Goal: Task Accomplishment & Management: Complete application form

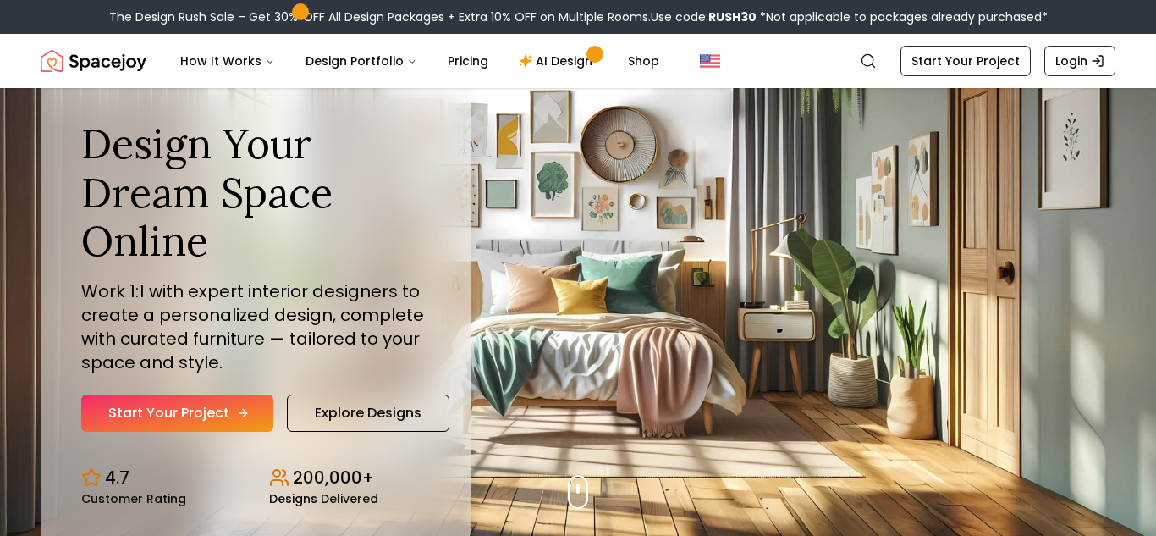
click at [196, 415] on link "Start Your Project" at bounding box center [177, 412] width 192 height 37
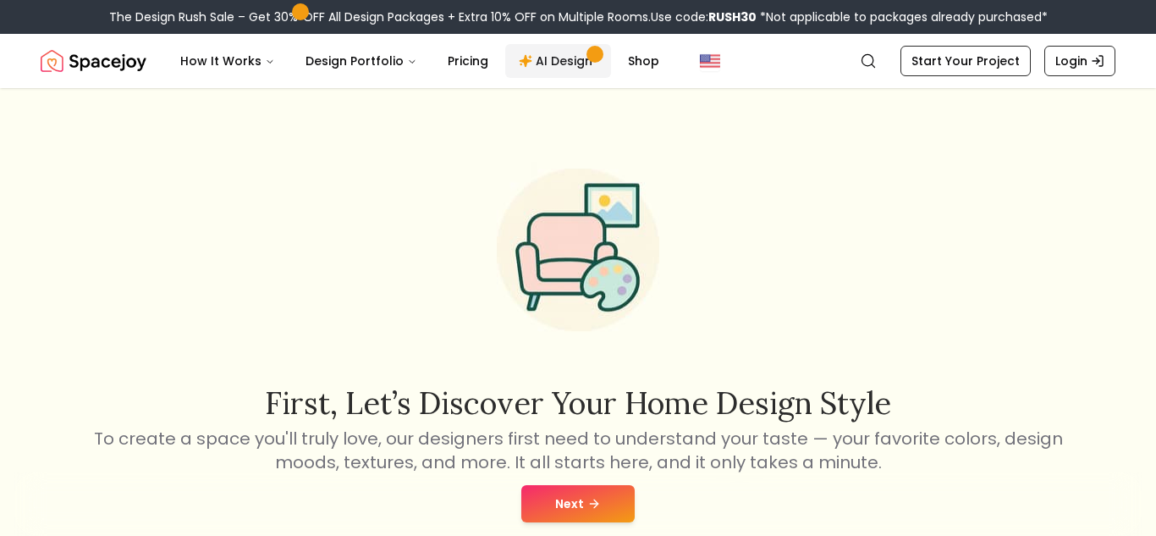
click at [541, 60] on link "AI Design" at bounding box center [558, 61] width 106 height 34
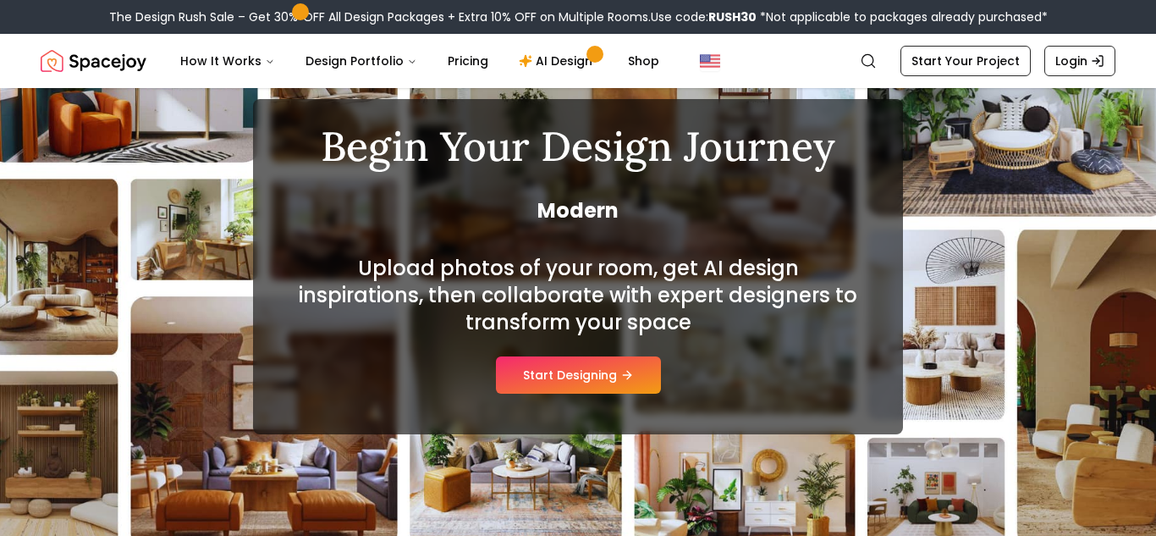
scroll to position [117, 0]
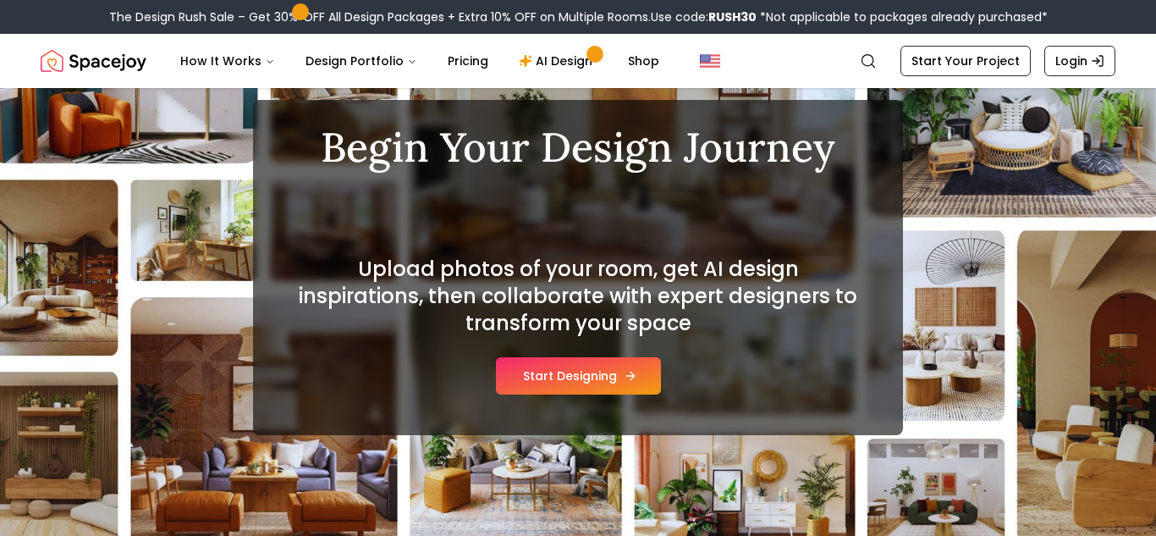
click at [604, 373] on button "Start Designing" at bounding box center [578, 375] width 165 height 37
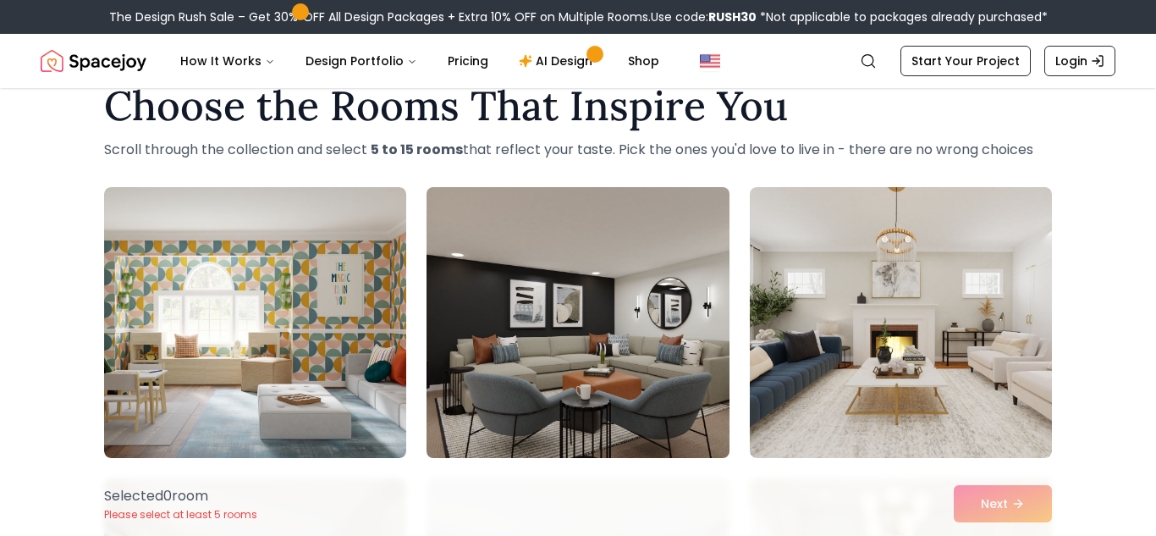
scroll to position [52, 0]
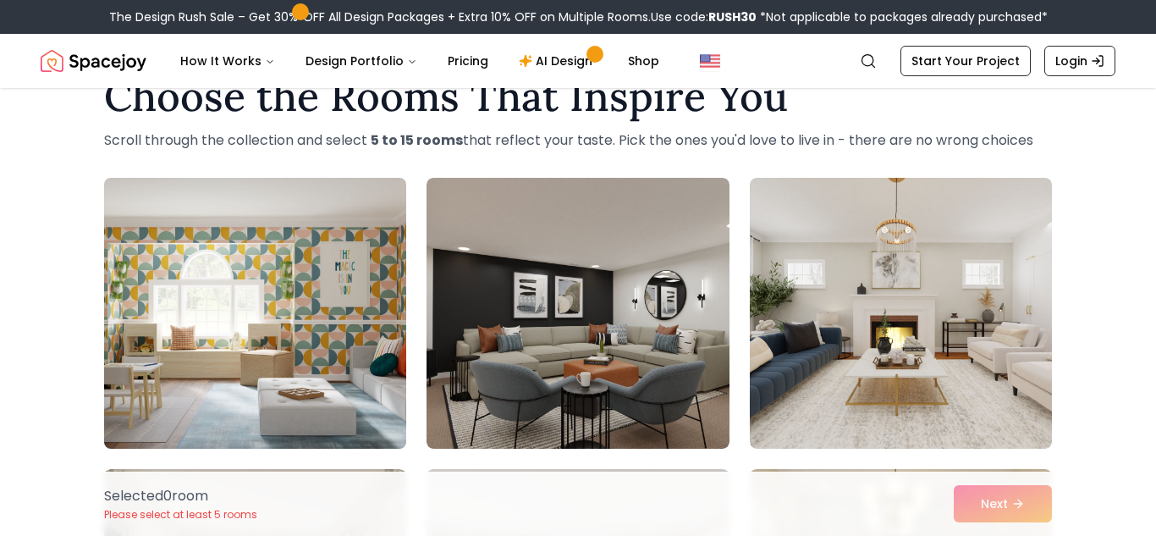
click at [292, 391] on img at bounding box center [254, 313] width 317 height 284
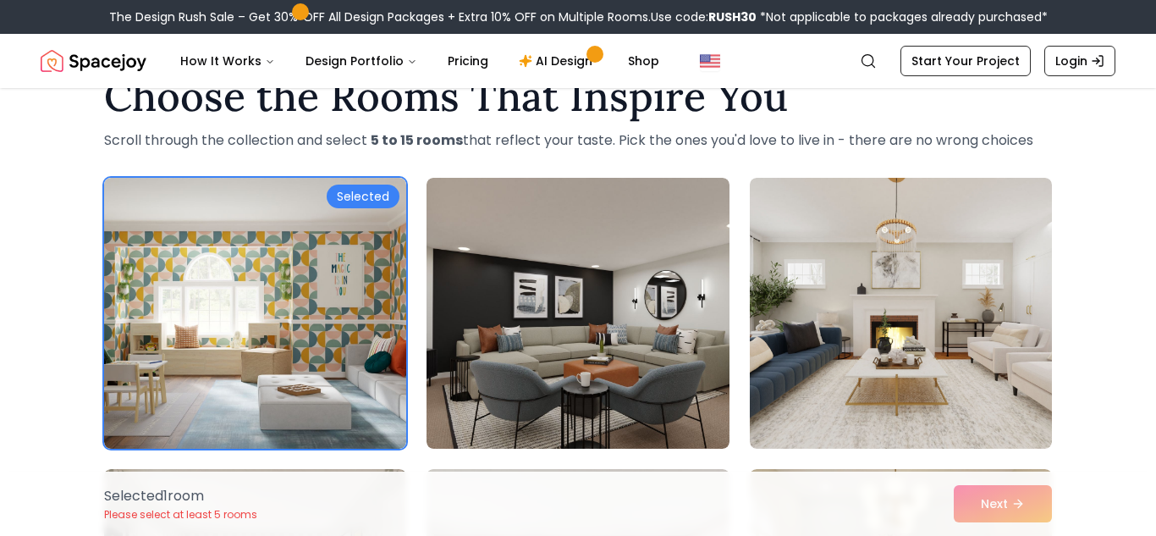
click at [1038, 504] on div "Selected 1 room Please select at least 5 rooms Next" at bounding box center [578, 503] width 975 height 64
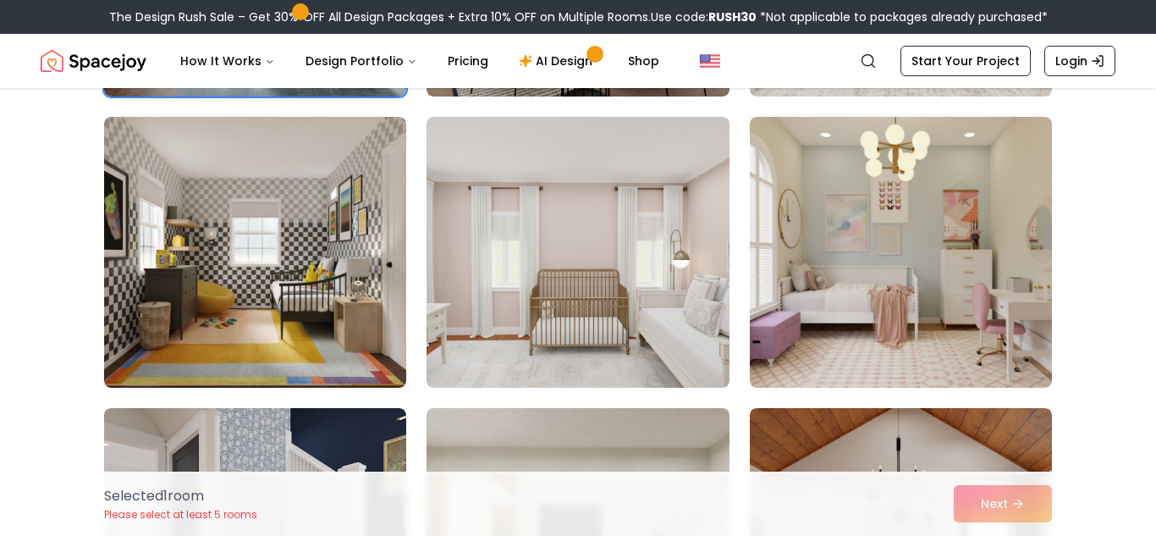
scroll to position [405, 0]
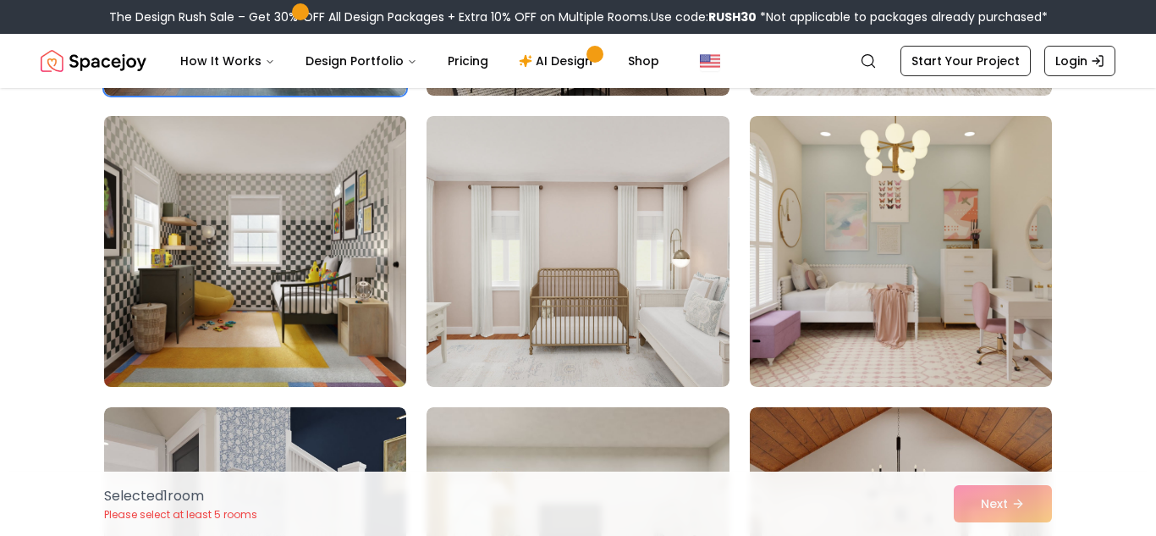
click at [385, 329] on img at bounding box center [254, 251] width 317 height 284
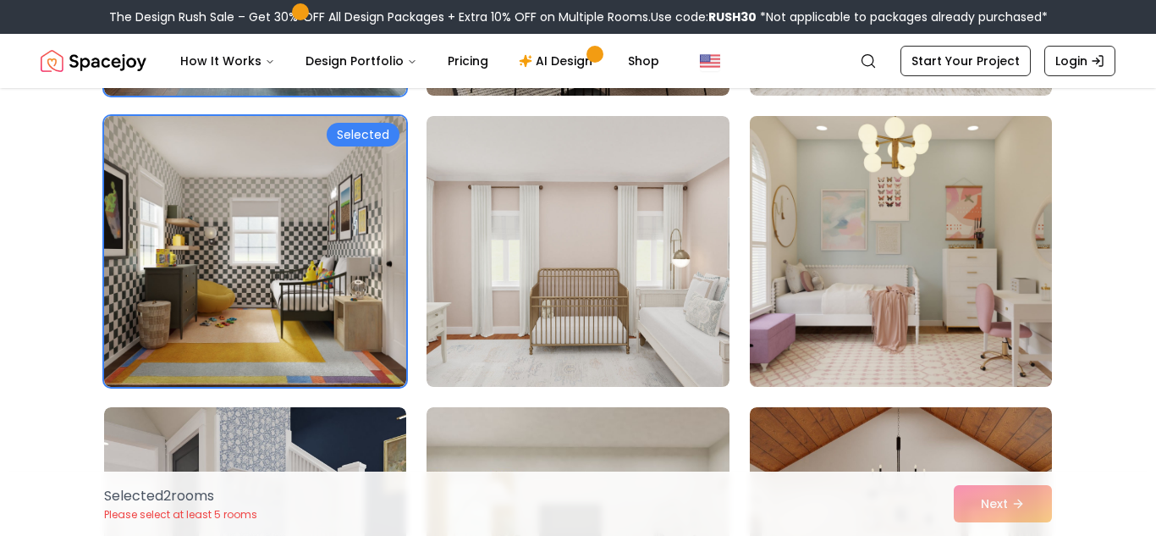
click at [786, 331] on img at bounding box center [900, 251] width 317 height 284
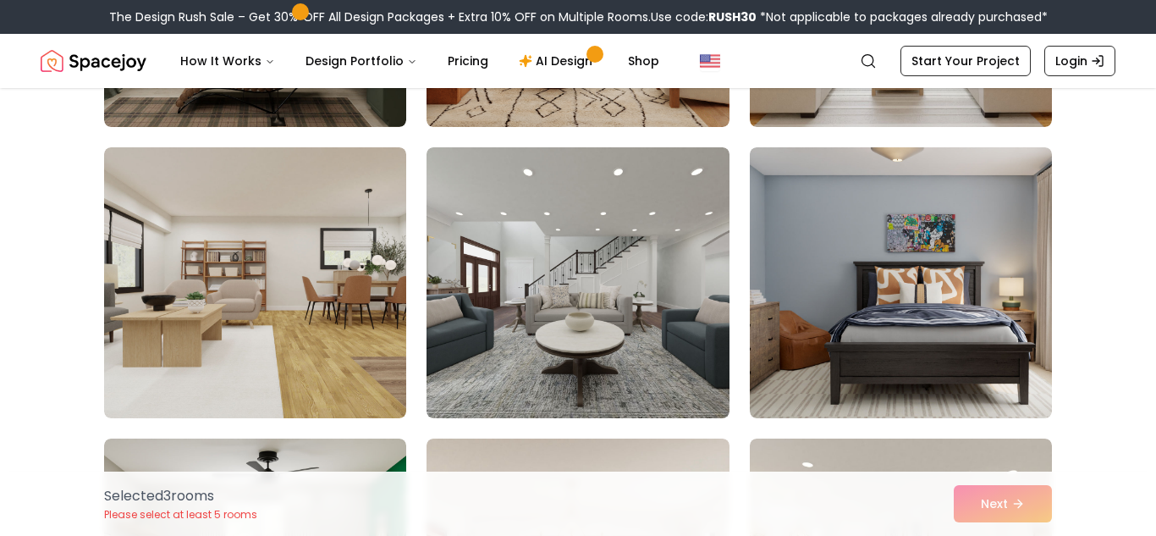
scroll to position [1249, 0]
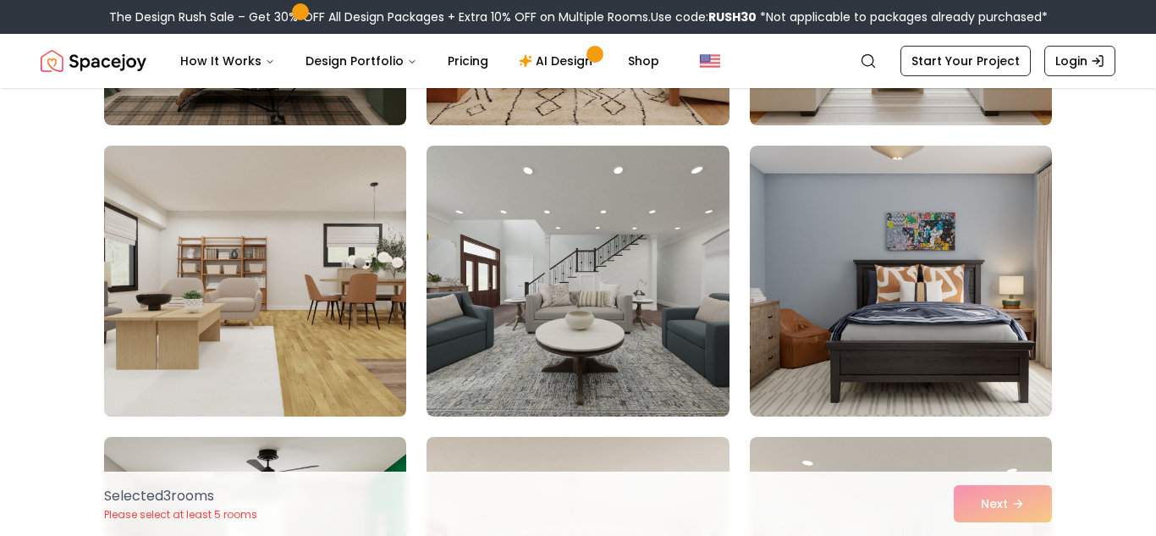
click at [199, 358] on img at bounding box center [254, 281] width 317 height 284
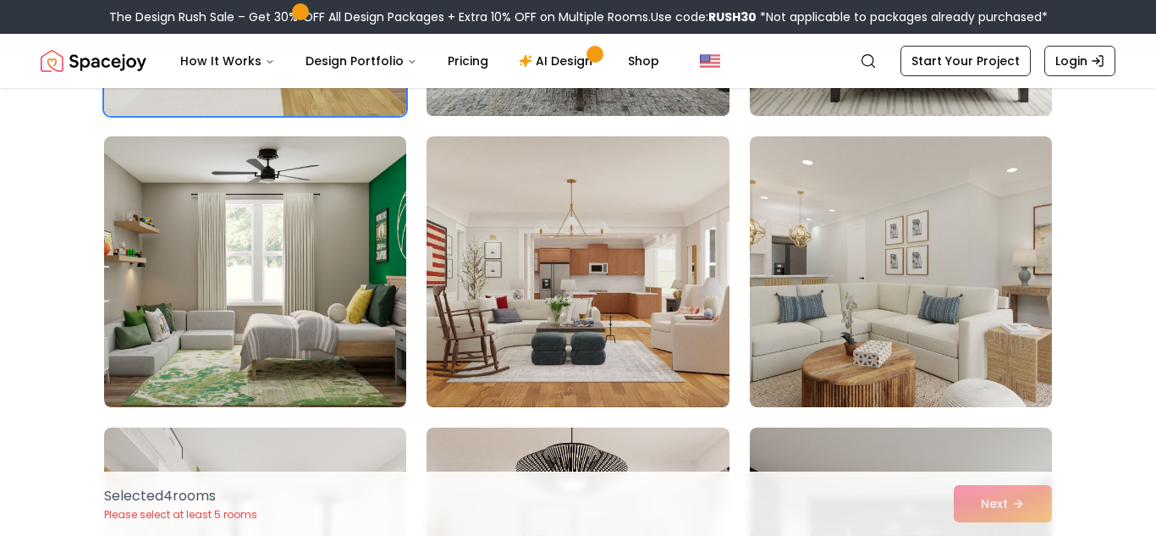
click at [498, 339] on img at bounding box center [578, 271] width 302 height 271
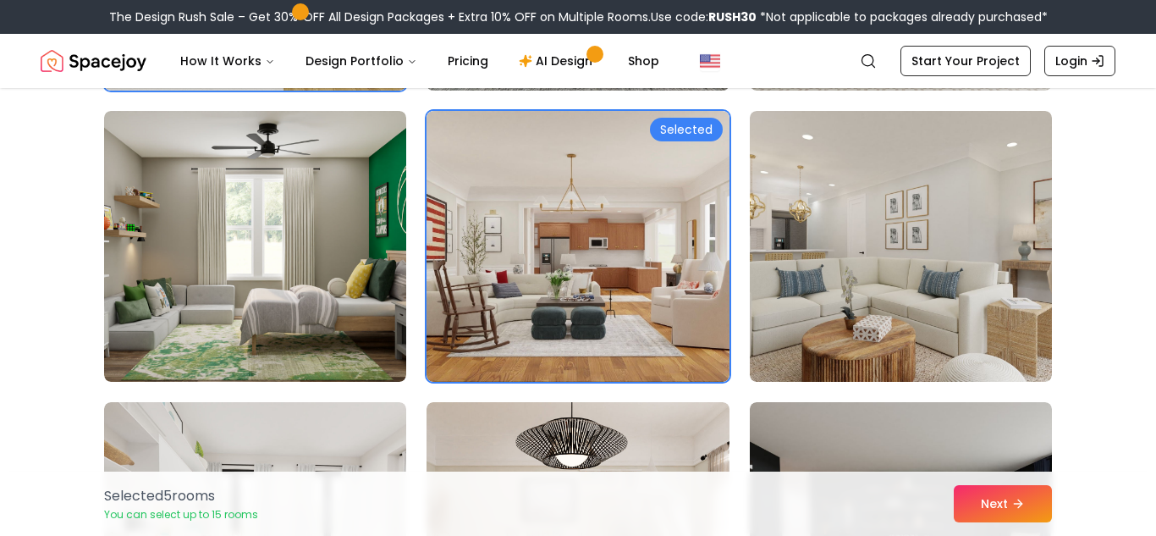
scroll to position [1574, 0]
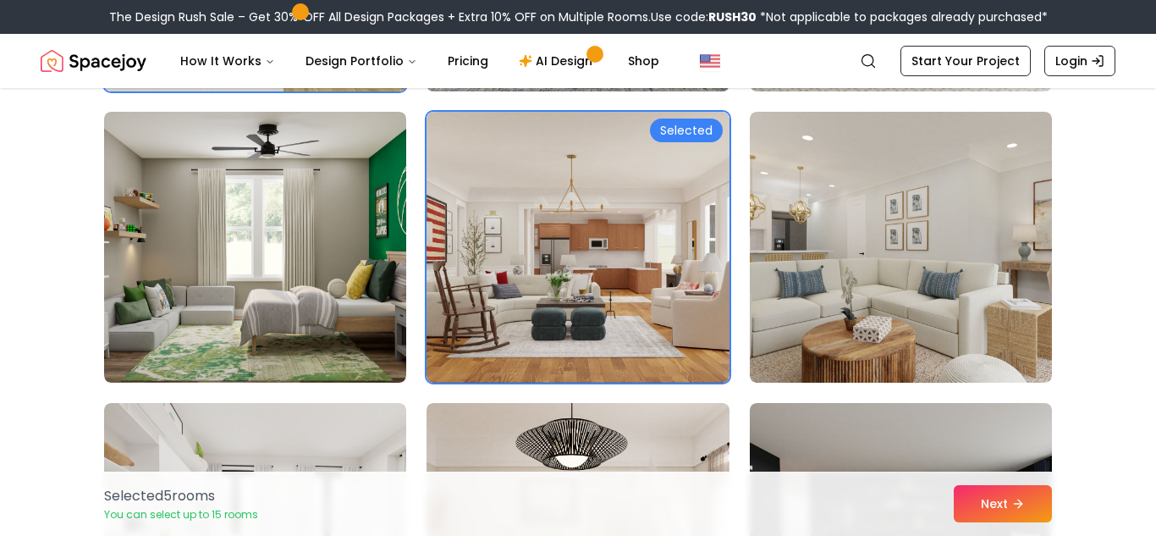
click at [498, 339] on img at bounding box center [578, 247] width 302 height 271
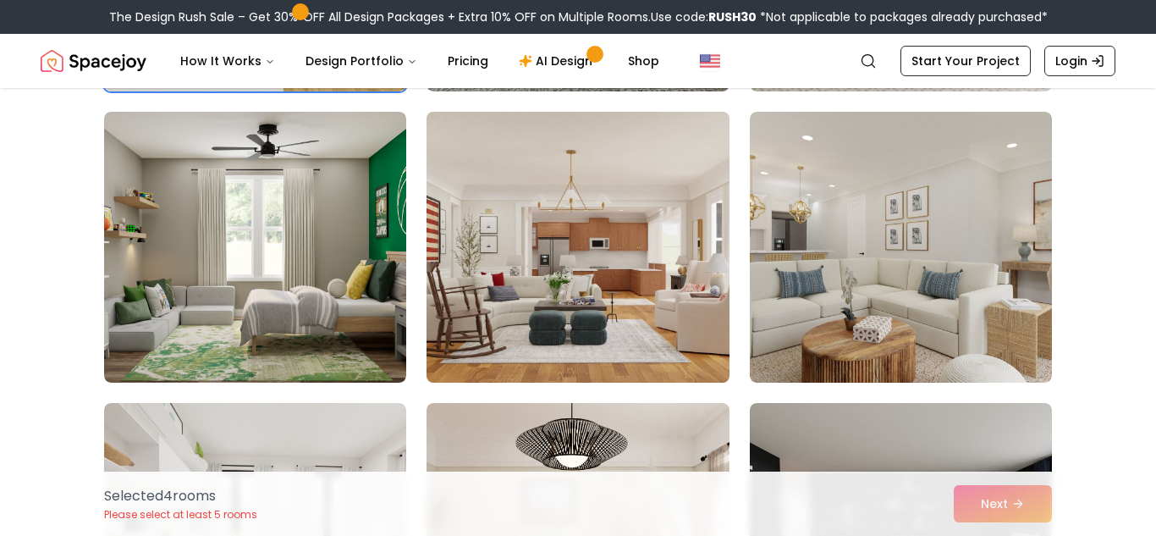
click at [583, 361] on img at bounding box center [577, 247] width 317 height 284
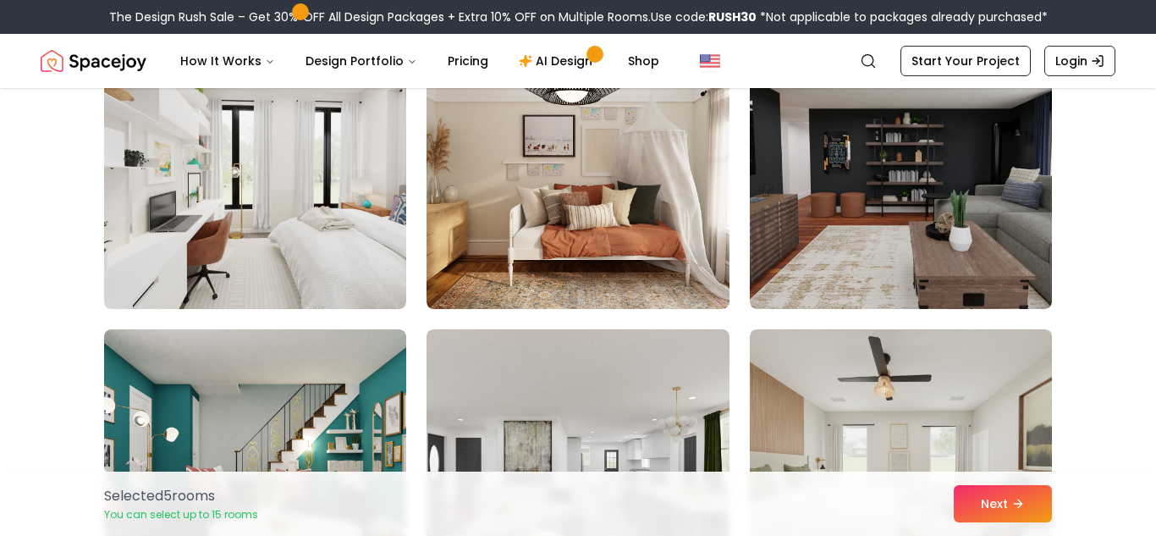
scroll to position [1941, 0]
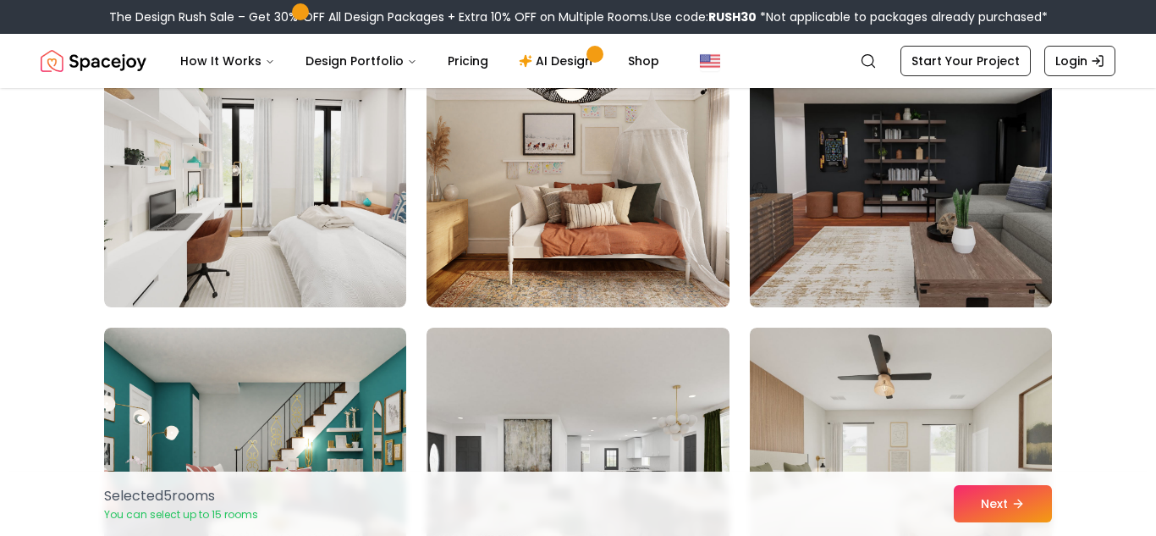
click at [1020, 227] on img at bounding box center [900, 172] width 317 height 284
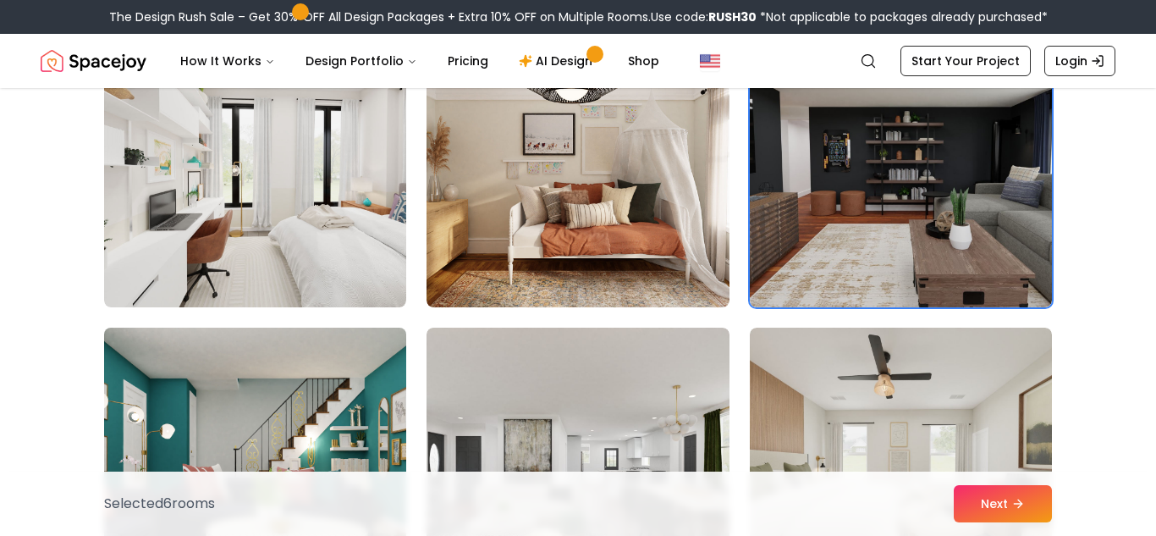
click at [375, 405] on img at bounding box center [254, 463] width 317 height 284
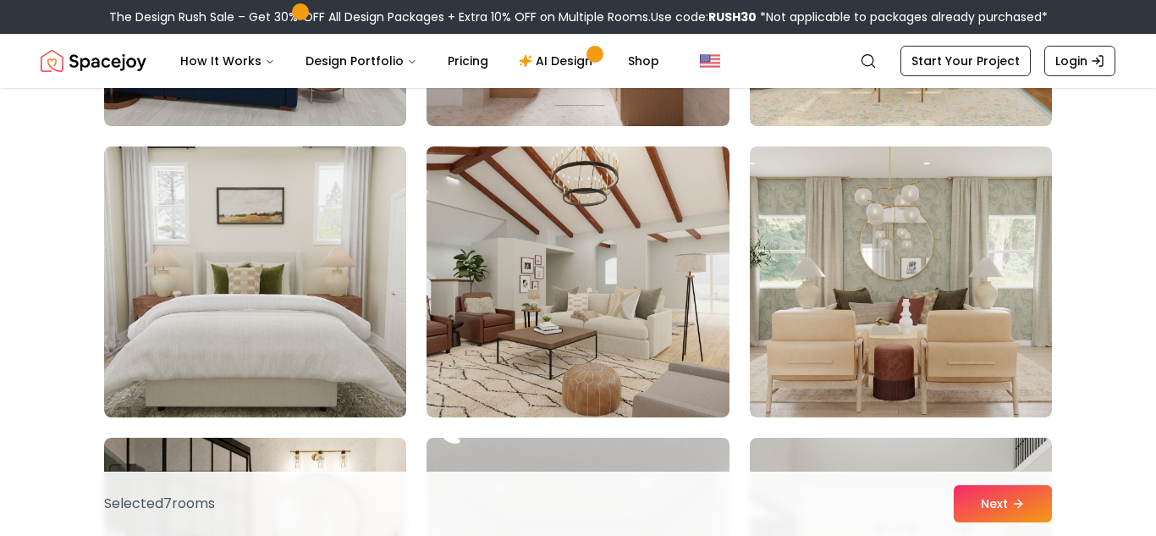
scroll to position [4162, 0]
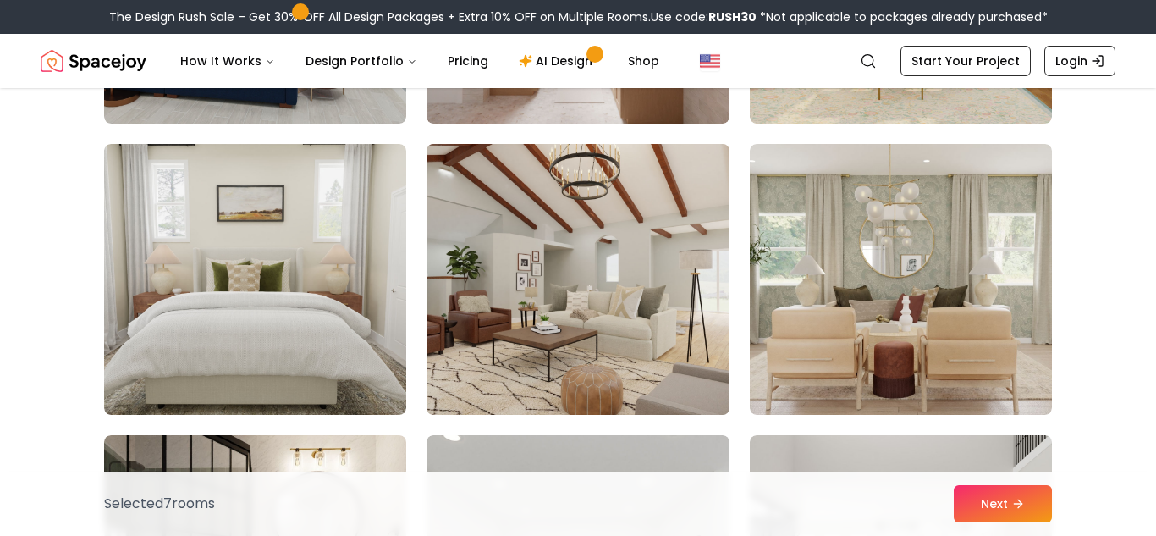
click at [642, 368] on img at bounding box center [577, 279] width 317 height 284
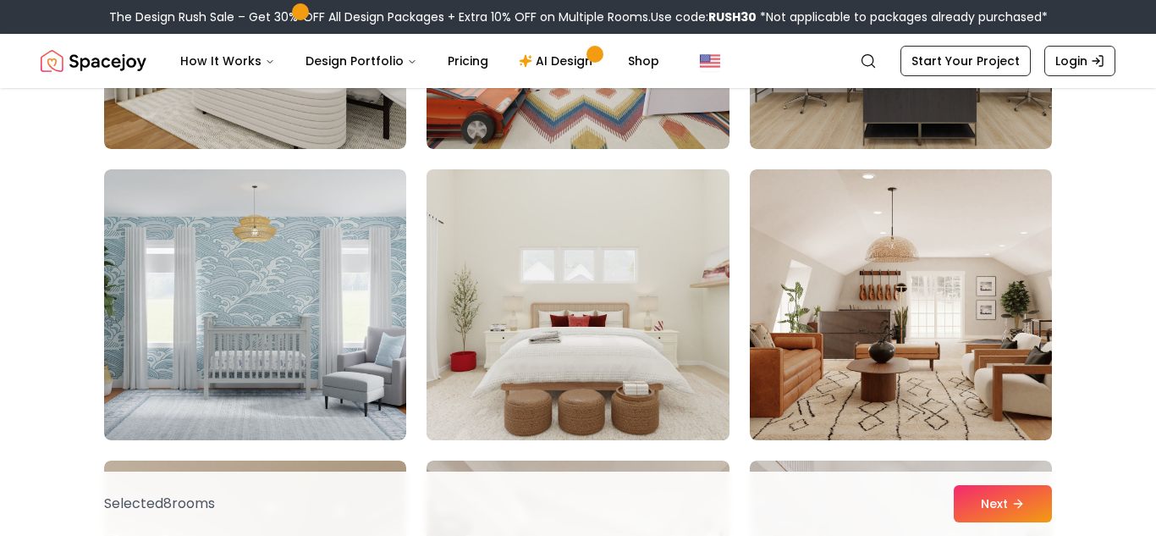
scroll to position [5011, 0]
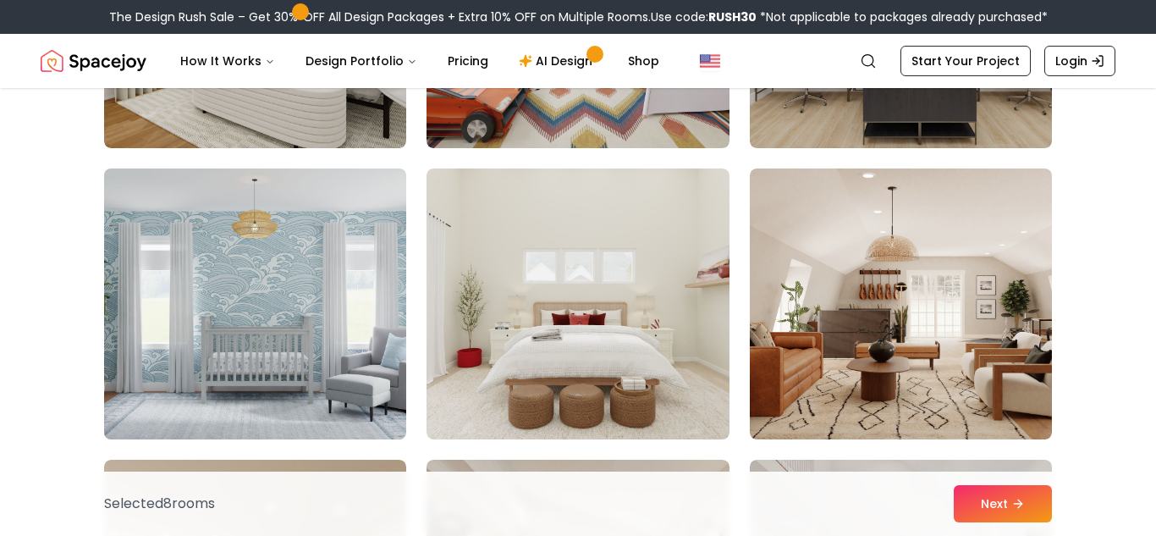
click at [365, 384] on img at bounding box center [254, 304] width 317 height 284
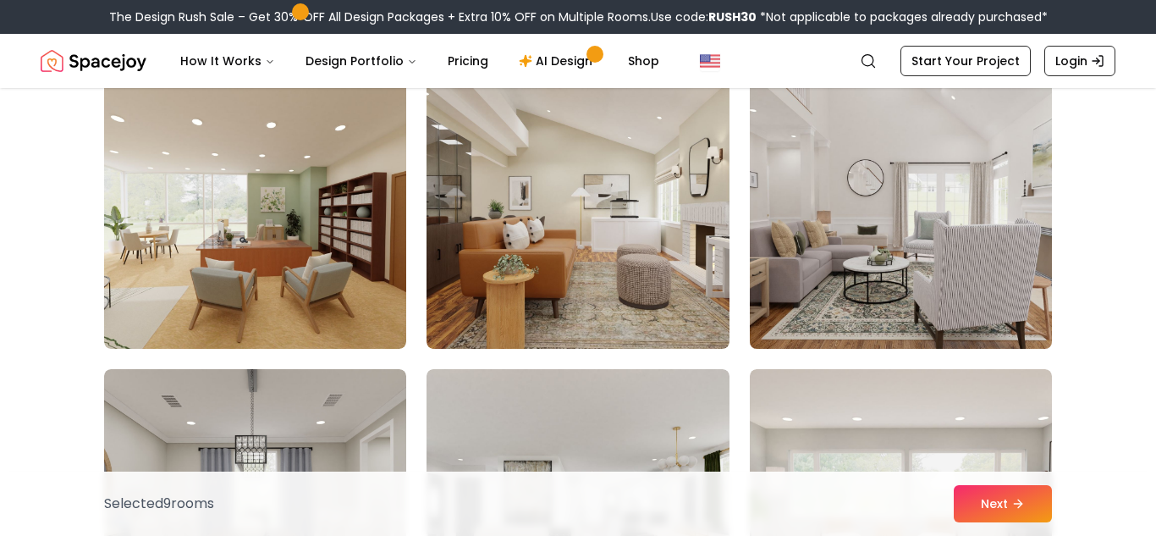
click at [966, 293] on img at bounding box center [900, 213] width 317 height 284
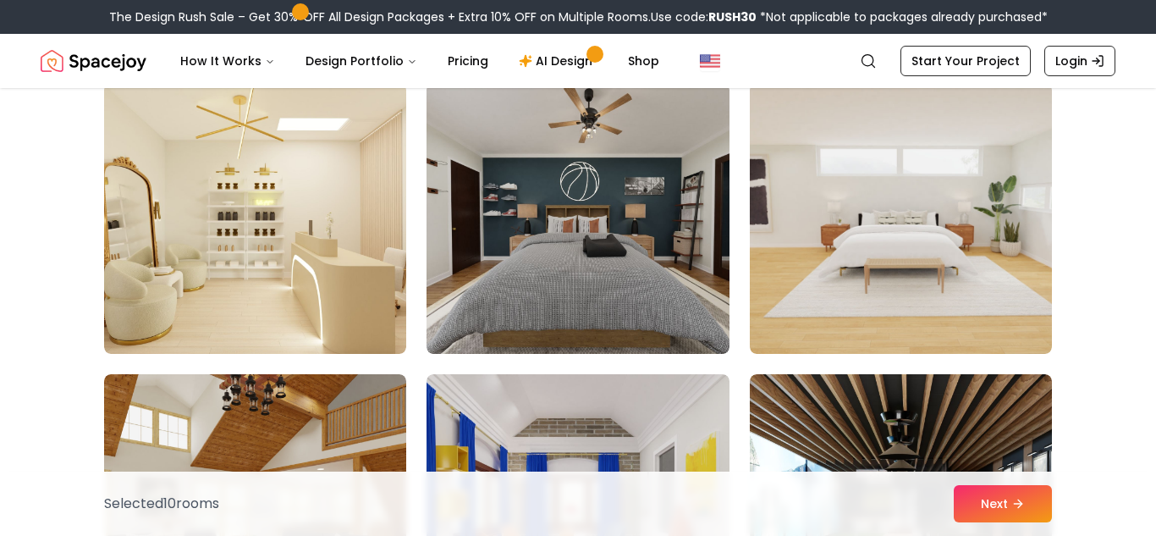
scroll to position [6264, 0]
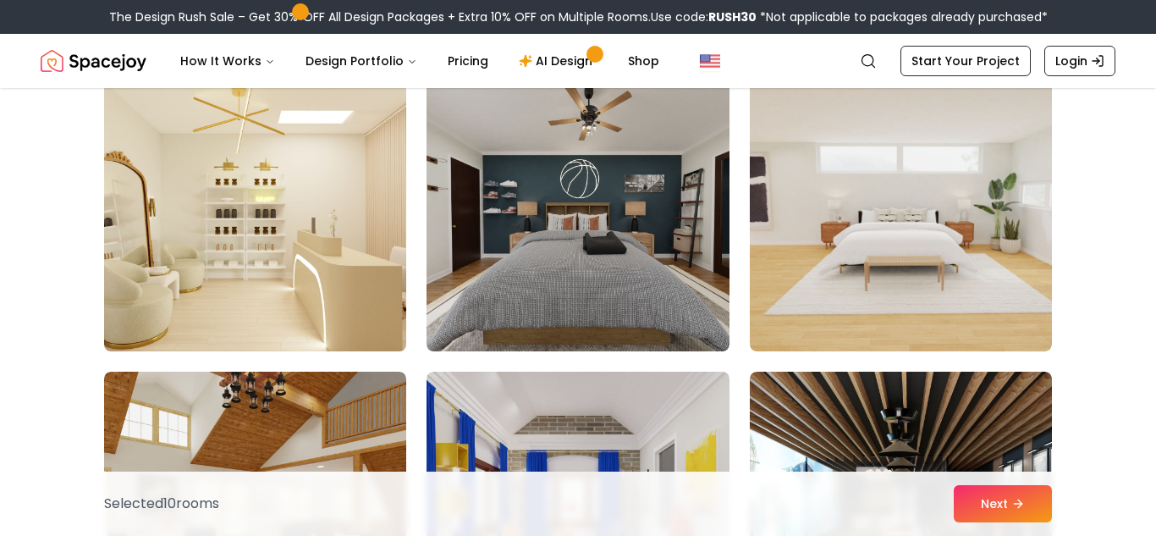
click at [349, 208] on img at bounding box center [254, 216] width 317 height 284
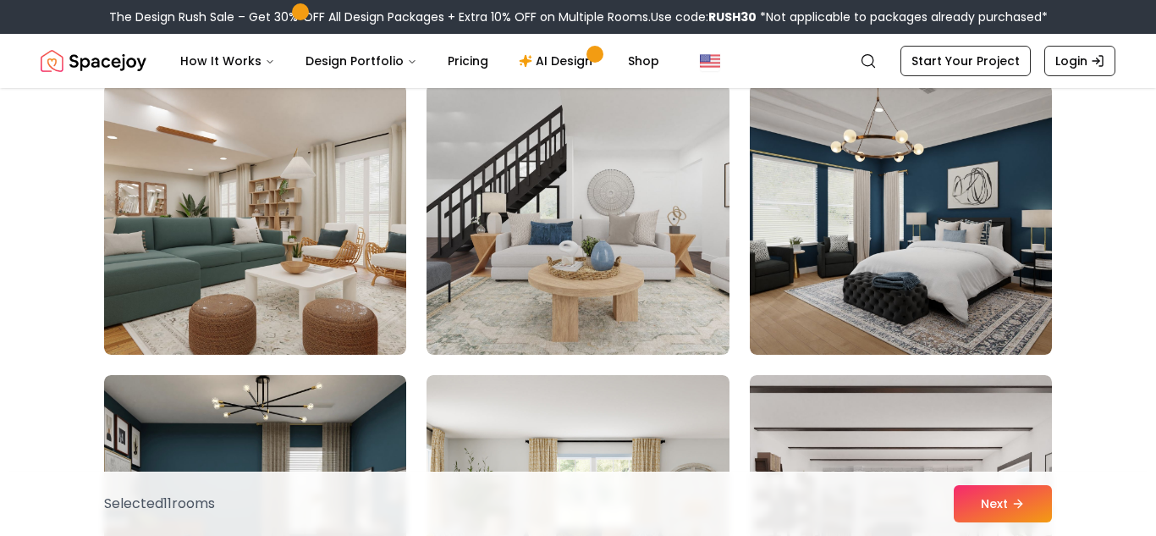
scroll to position [6844, 0]
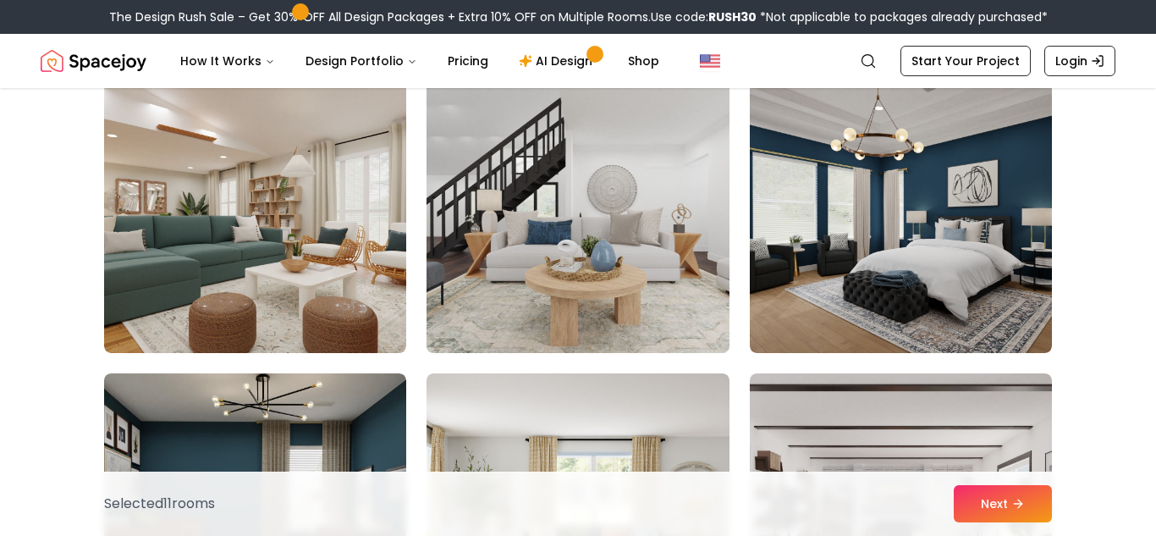
click at [678, 210] on img at bounding box center [577, 217] width 317 height 284
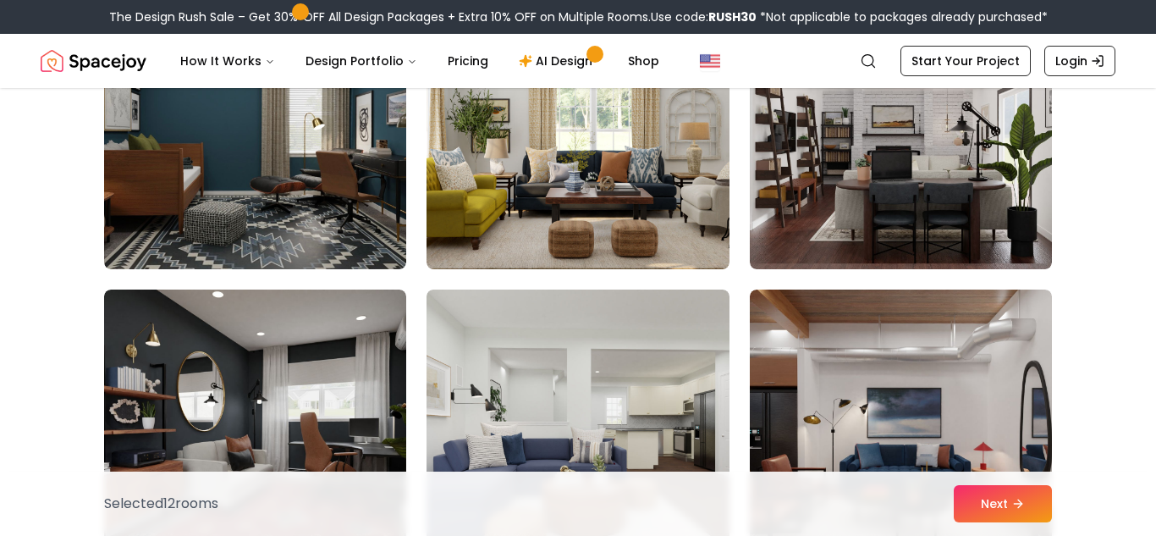
scroll to position [7225, 0]
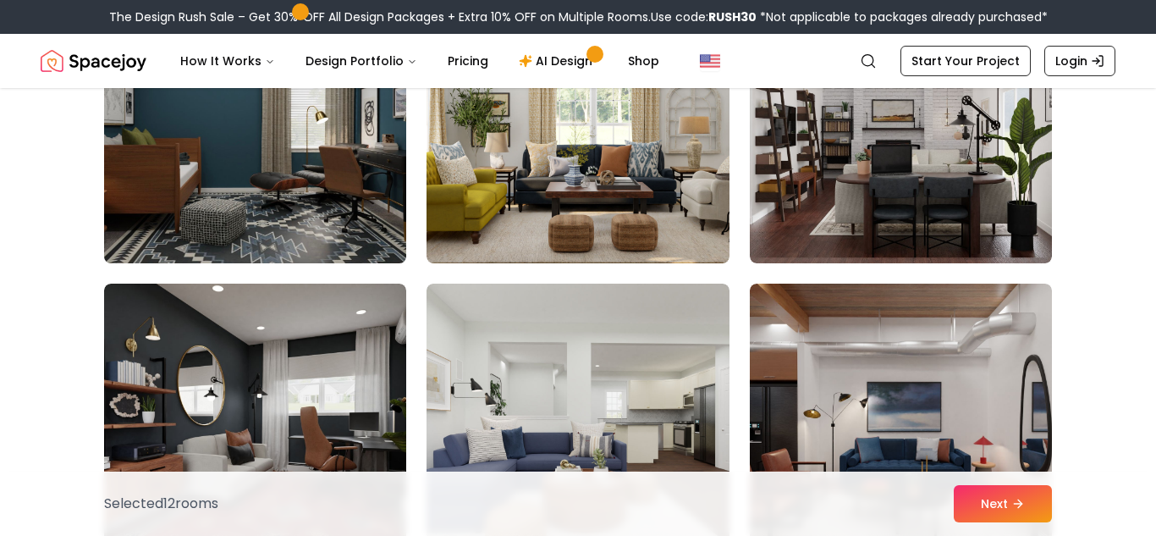
click at [239, 135] on img at bounding box center [254, 128] width 317 height 284
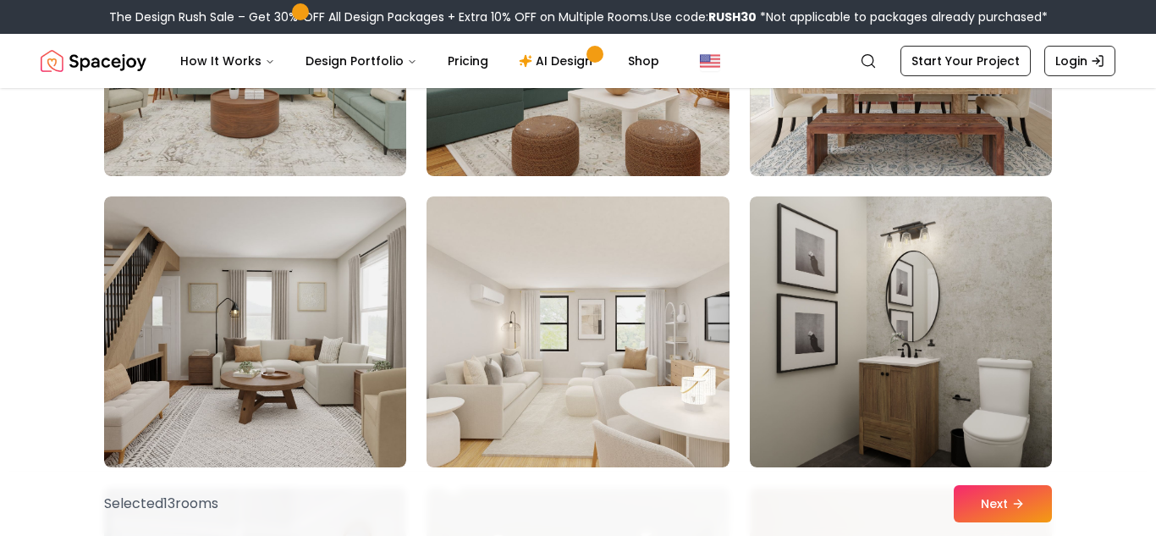
scroll to position [7908, 0]
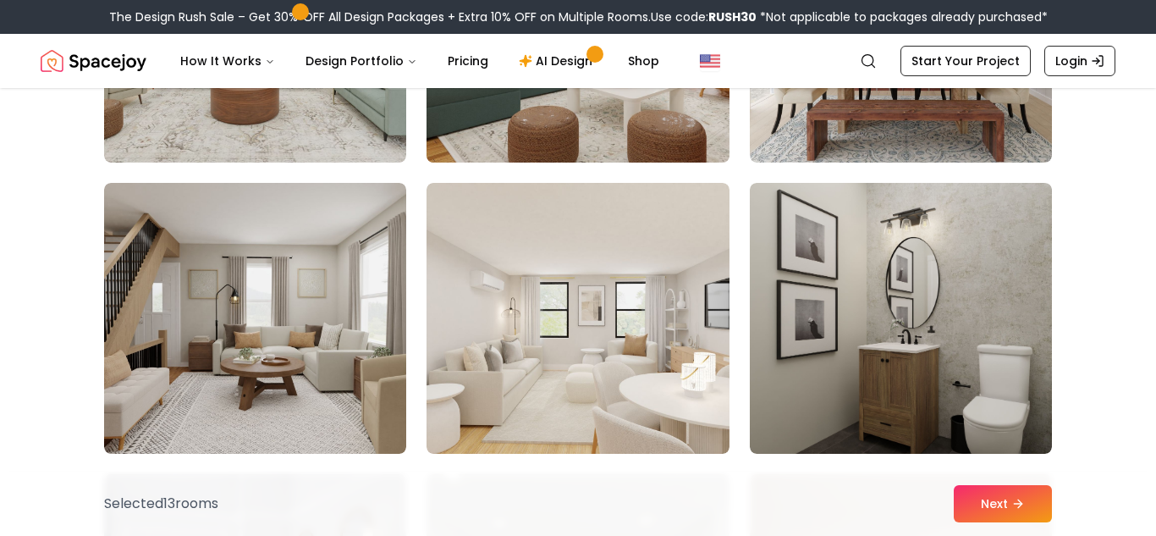
click at [590, 118] on img at bounding box center [577, 27] width 317 height 284
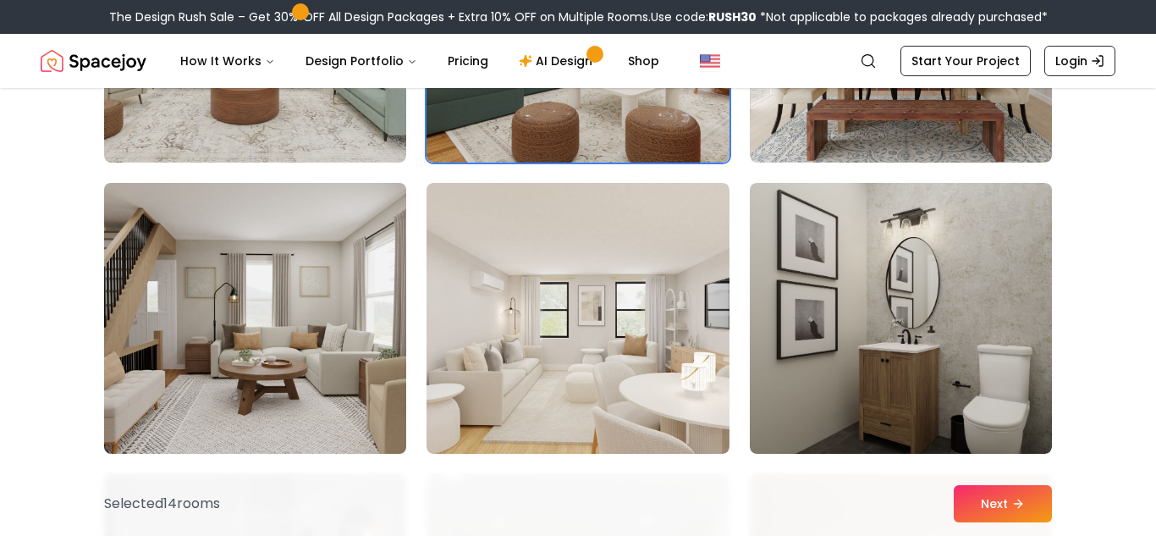
click at [129, 358] on img at bounding box center [254, 318] width 317 height 284
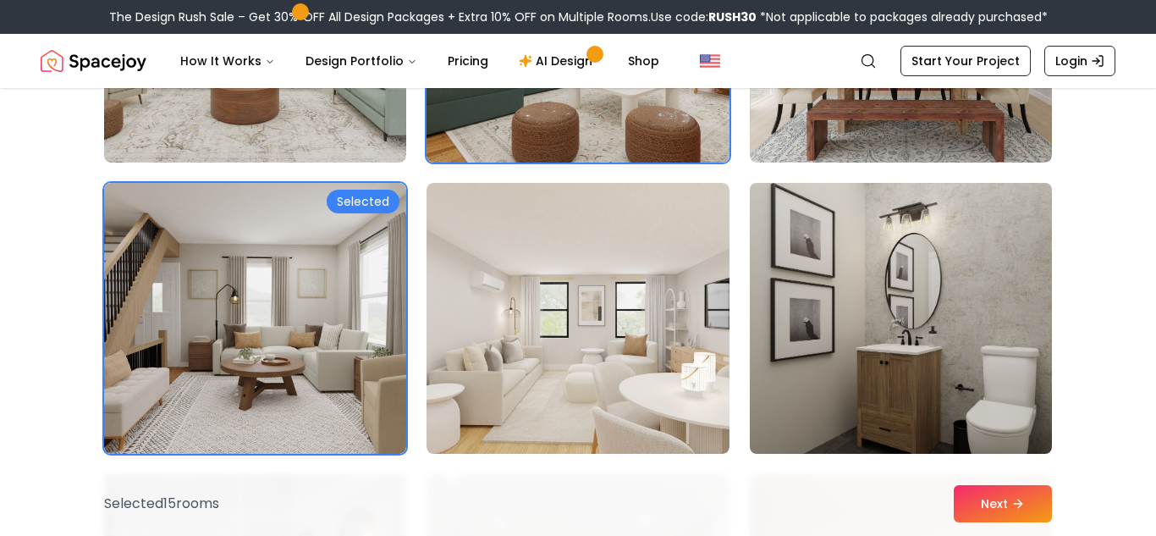
click at [923, 368] on img at bounding box center [900, 318] width 317 height 284
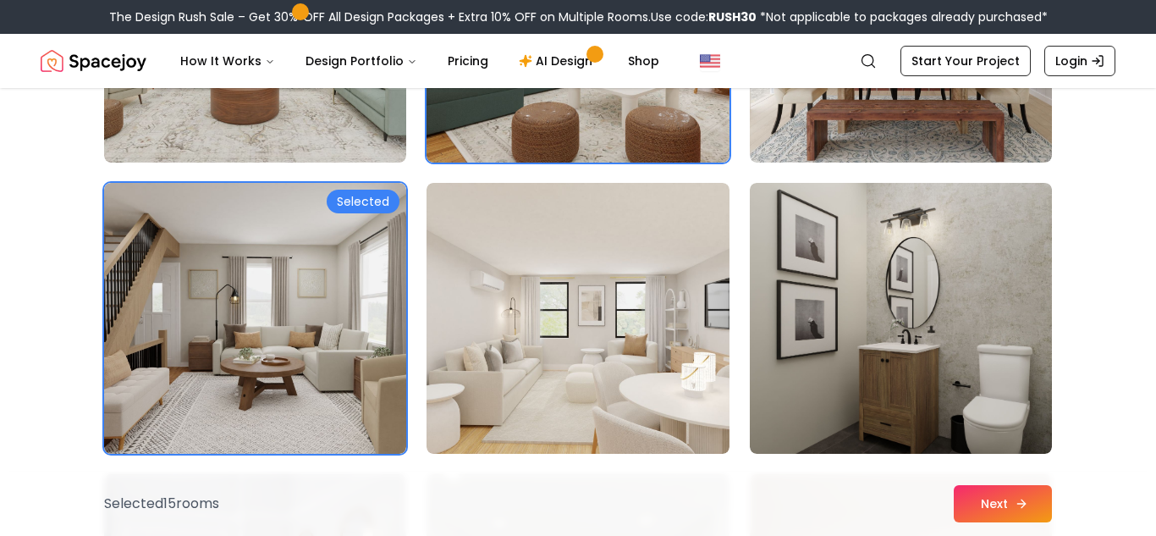
click at [1032, 508] on button "Next" at bounding box center [1003, 503] width 98 height 37
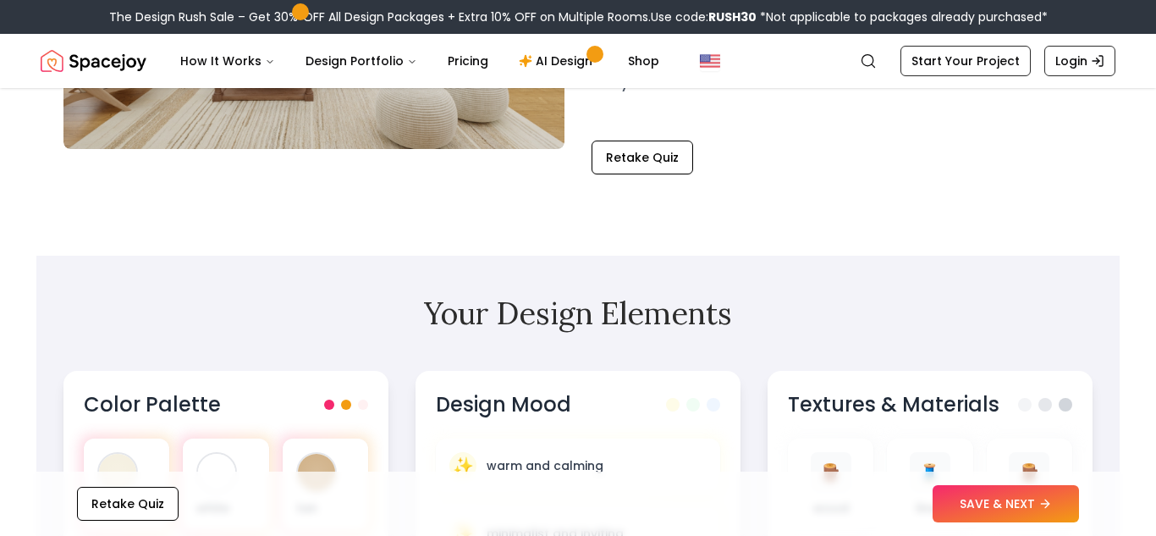
scroll to position [383, 0]
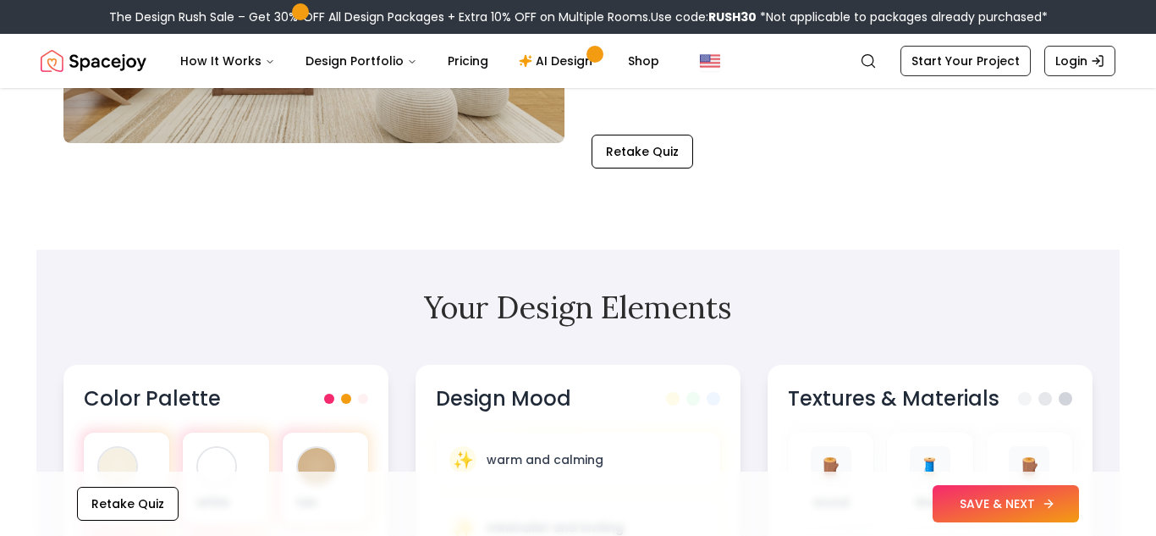
click at [1040, 504] on button "SAVE & NEXT" at bounding box center [1006, 503] width 146 height 37
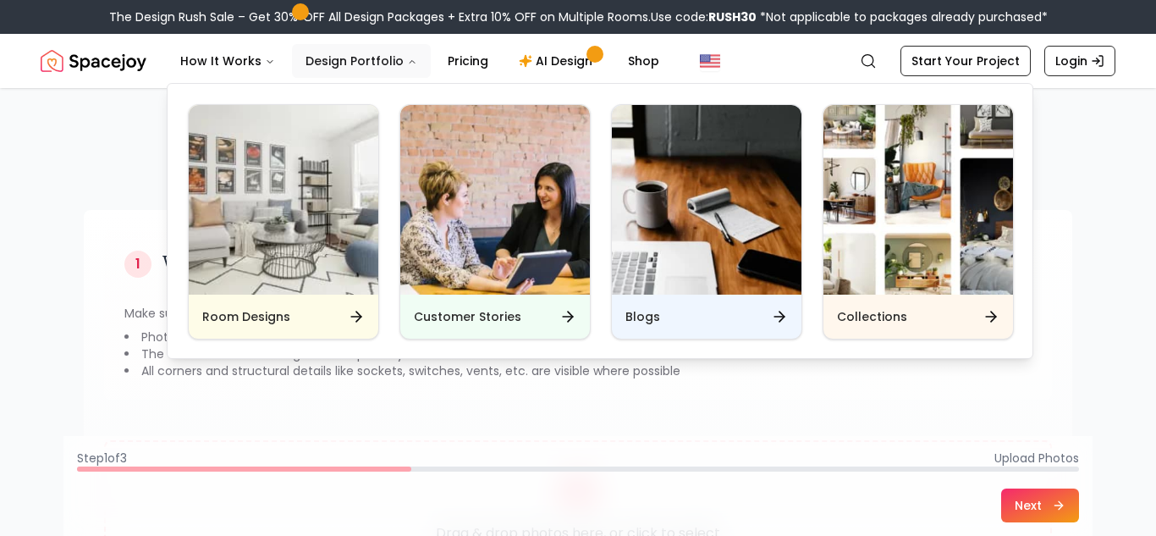
click at [383, 63] on button "Design Portfolio" at bounding box center [361, 61] width 139 height 34
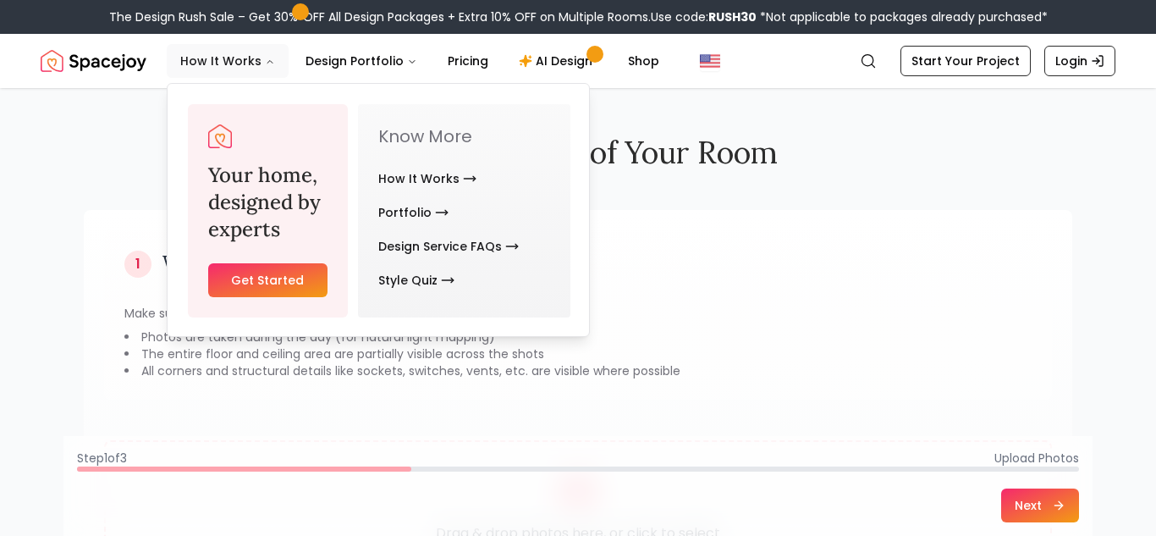
click at [242, 63] on button "How It Works" at bounding box center [228, 61] width 122 height 34
